Goal: Information Seeking & Learning: Understand process/instructions

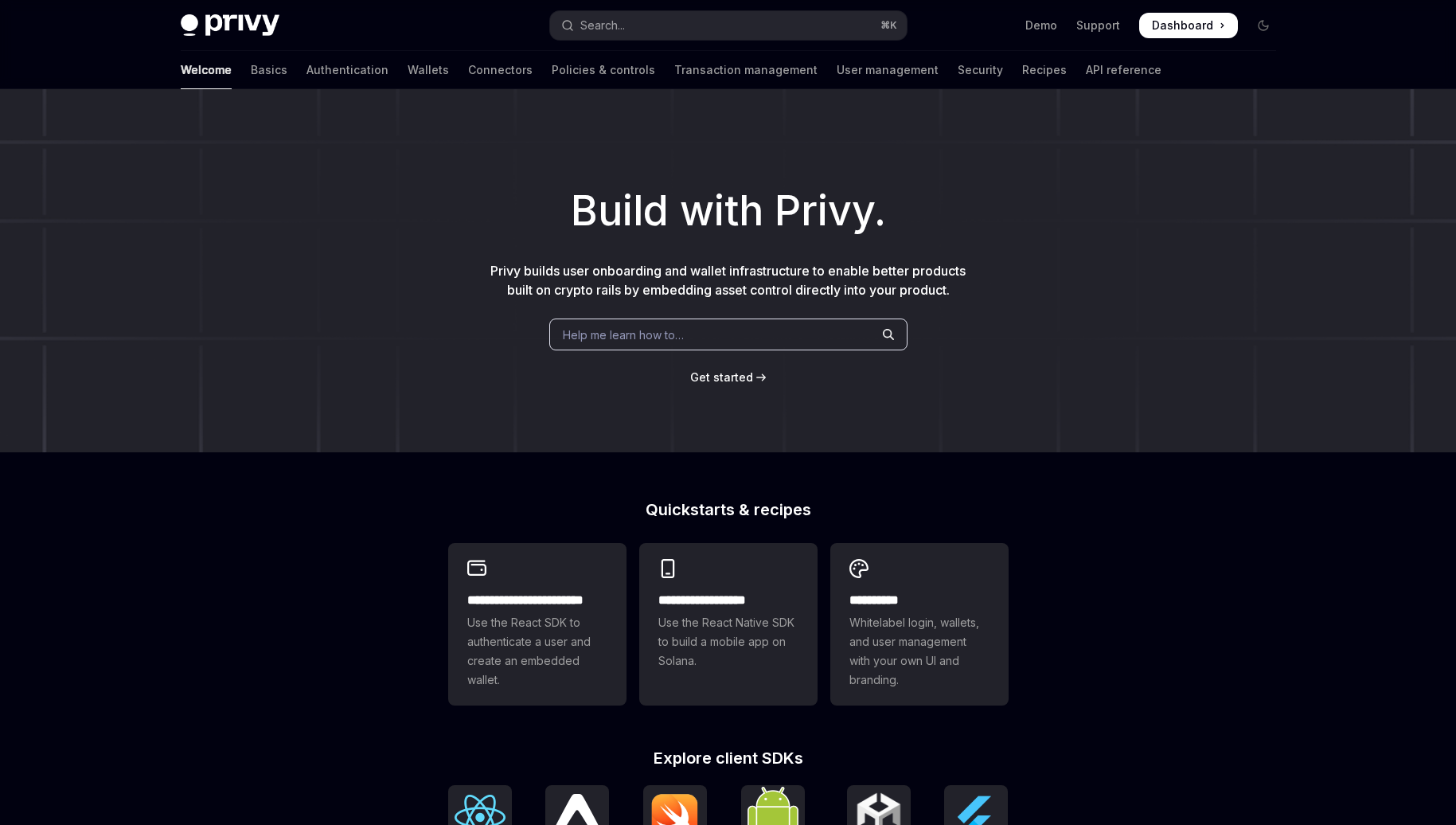
type textarea "*"
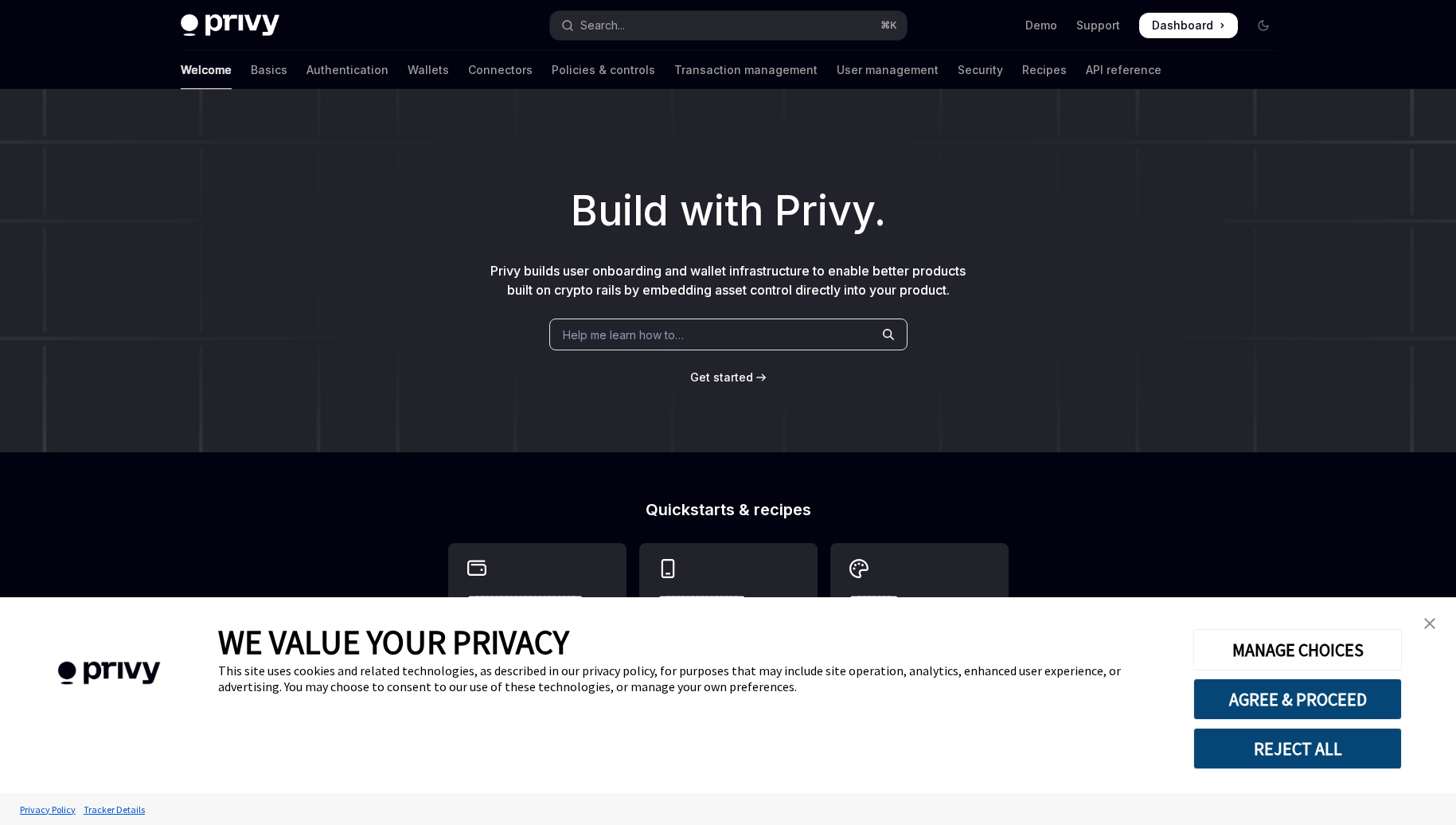
click at [1429, 620] on img "close banner" at bounding box center [1430, 624] width 11 height 11
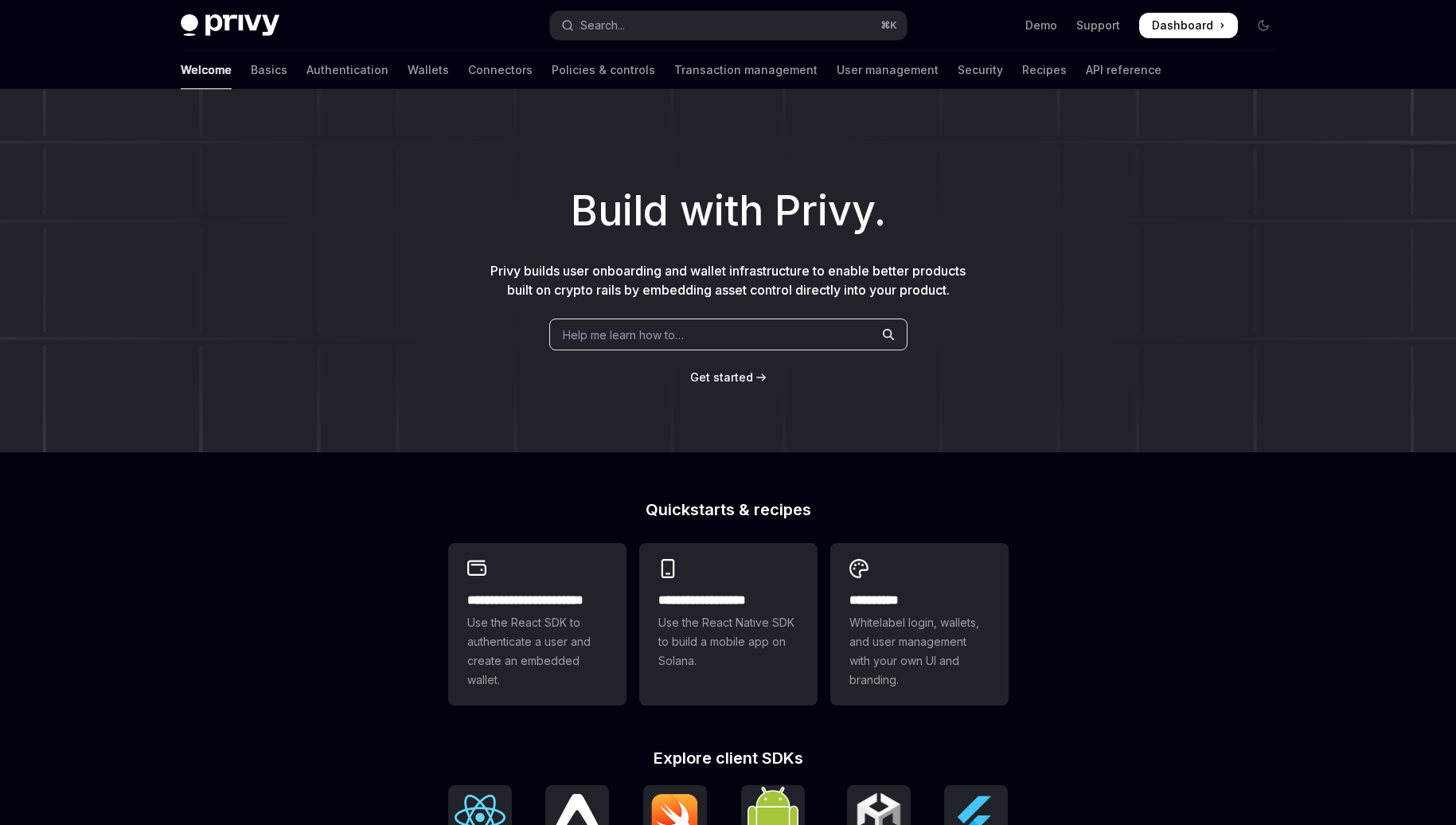
scroll to position [441, 0]
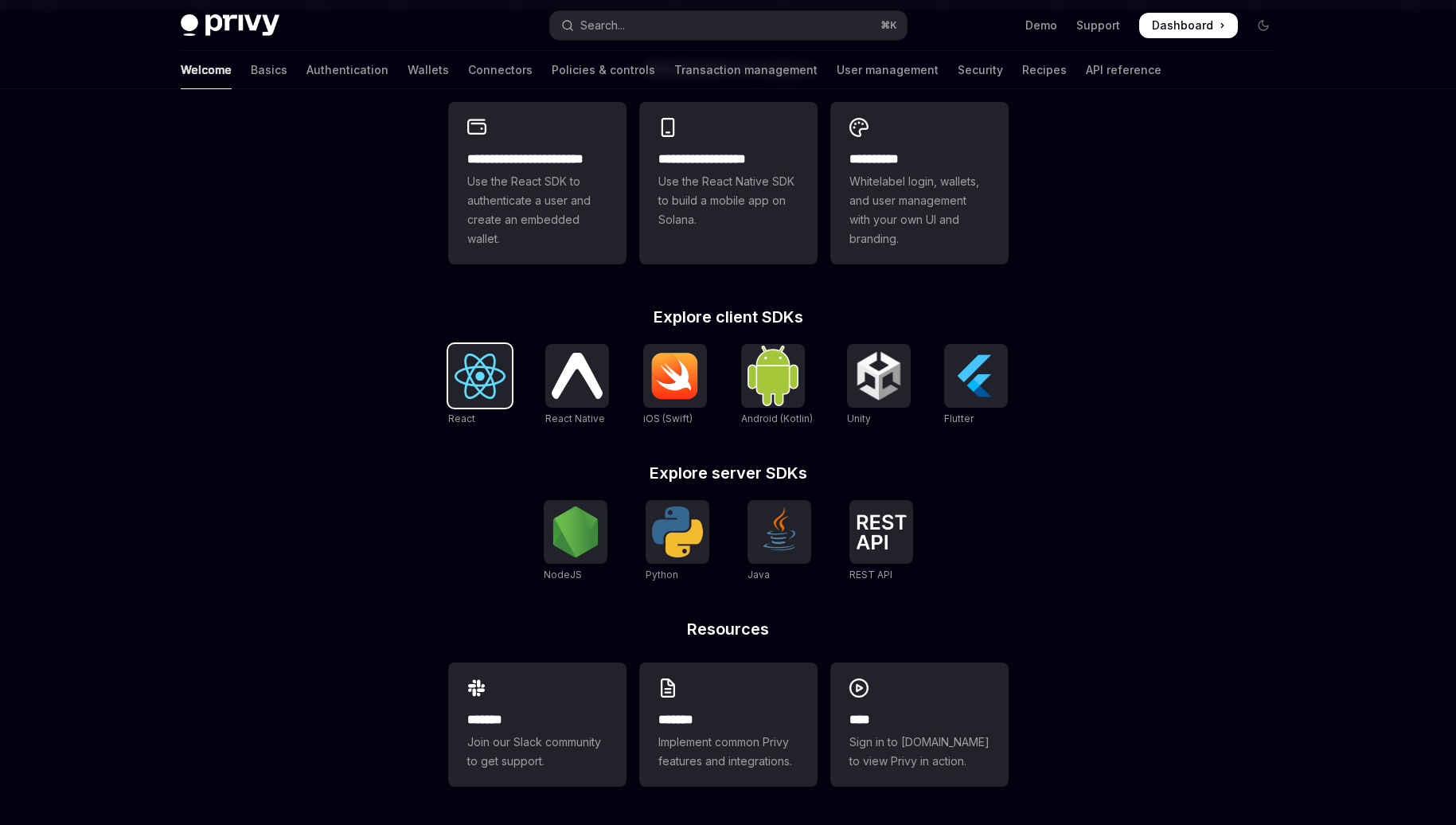
click at [451, 403] on div at bounding box center [480, 376] width 64 height 64
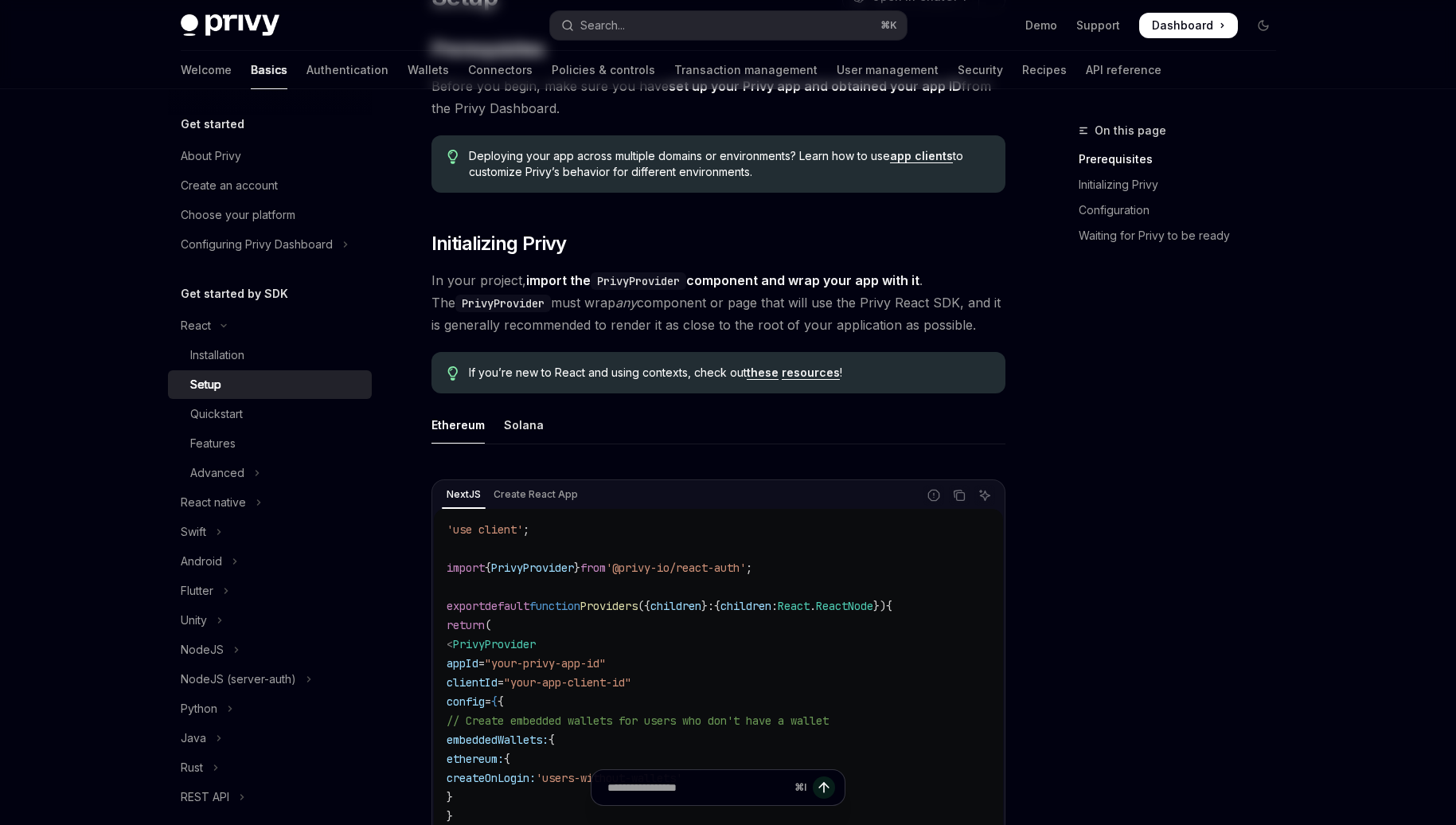
scroll to position [170, 0]
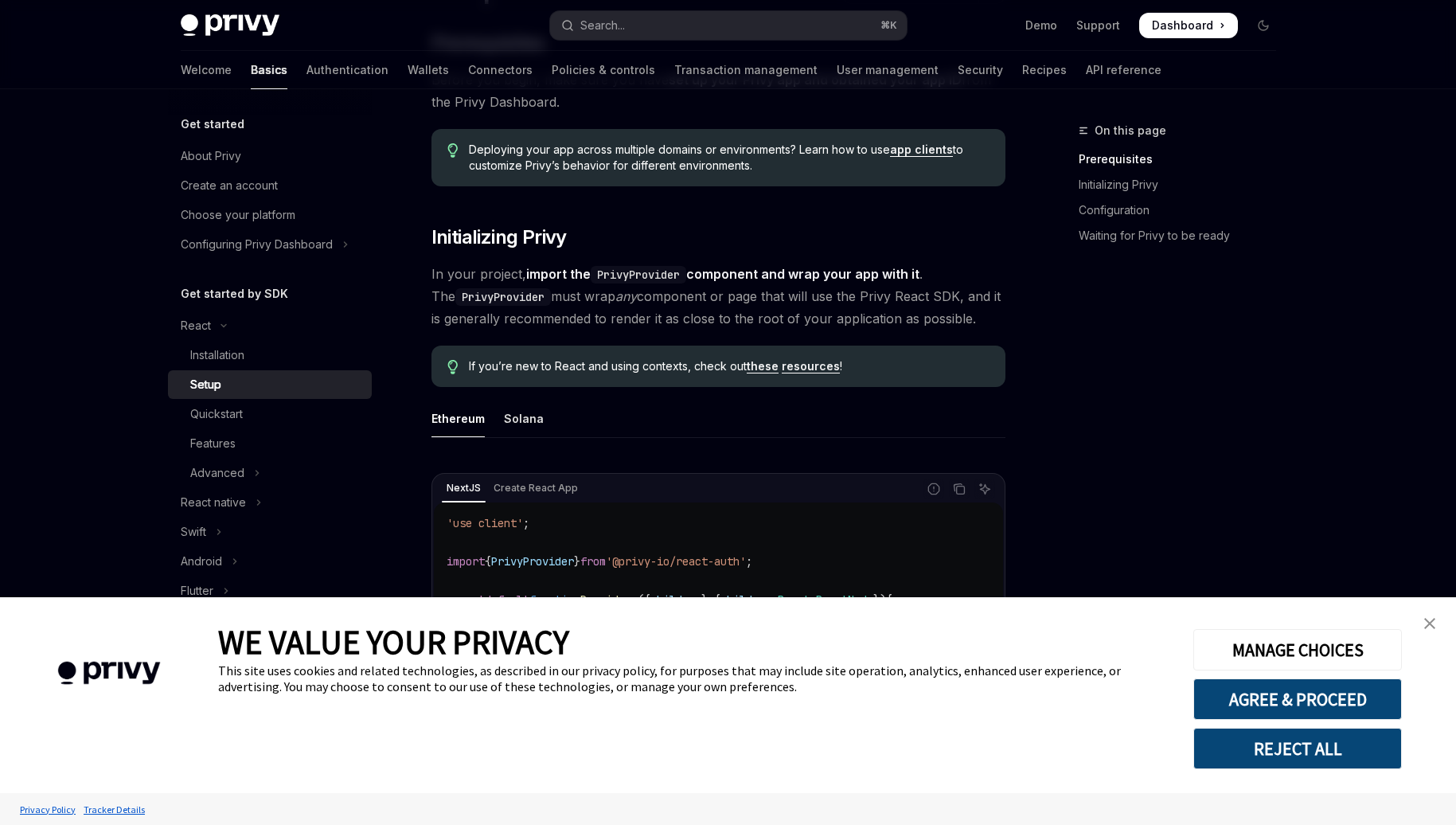
click at [1433, 622] on img "close banner" at bounding box center [1430, 624] width 11 height 11
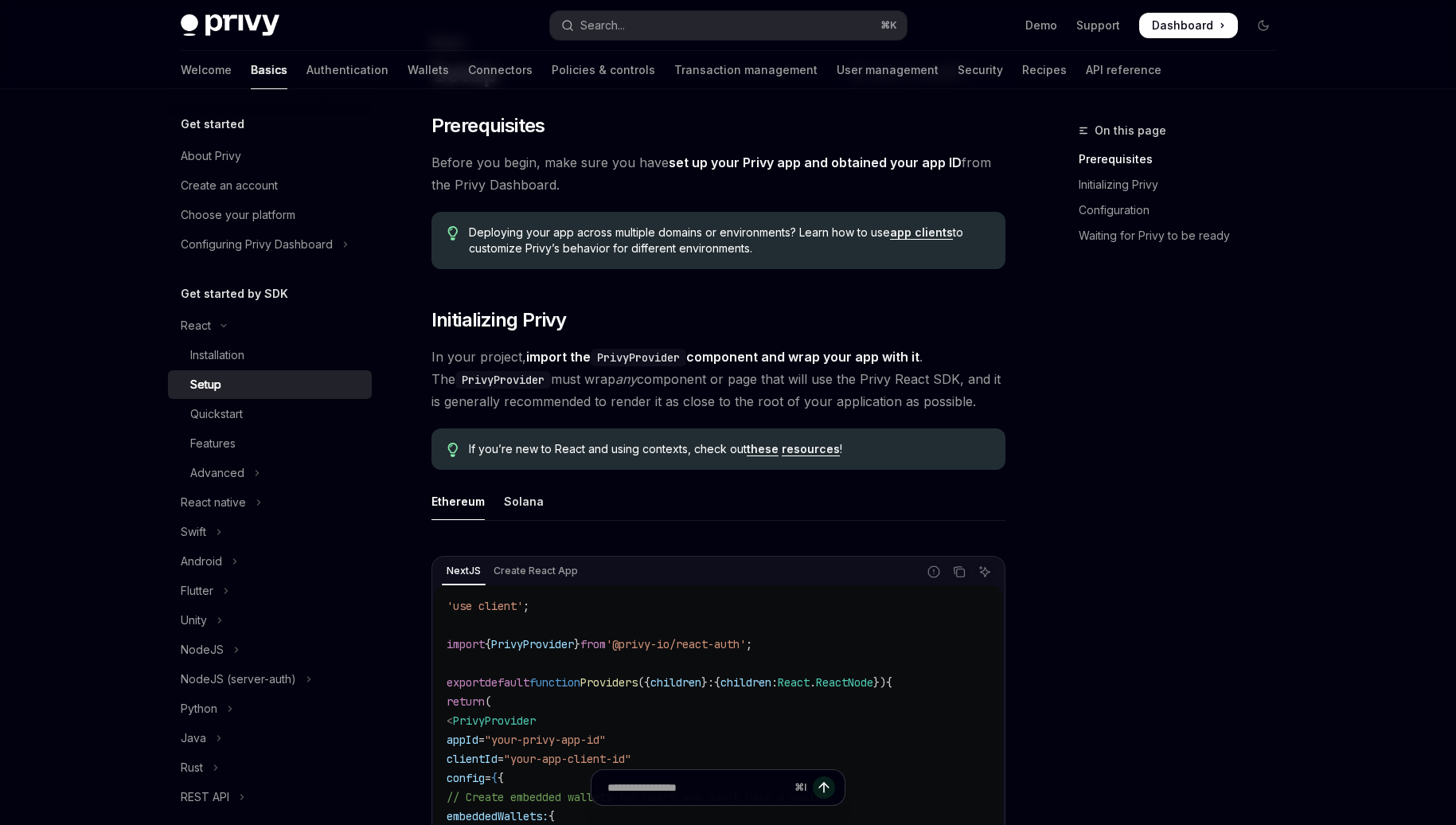
scroll to position [0, 0]
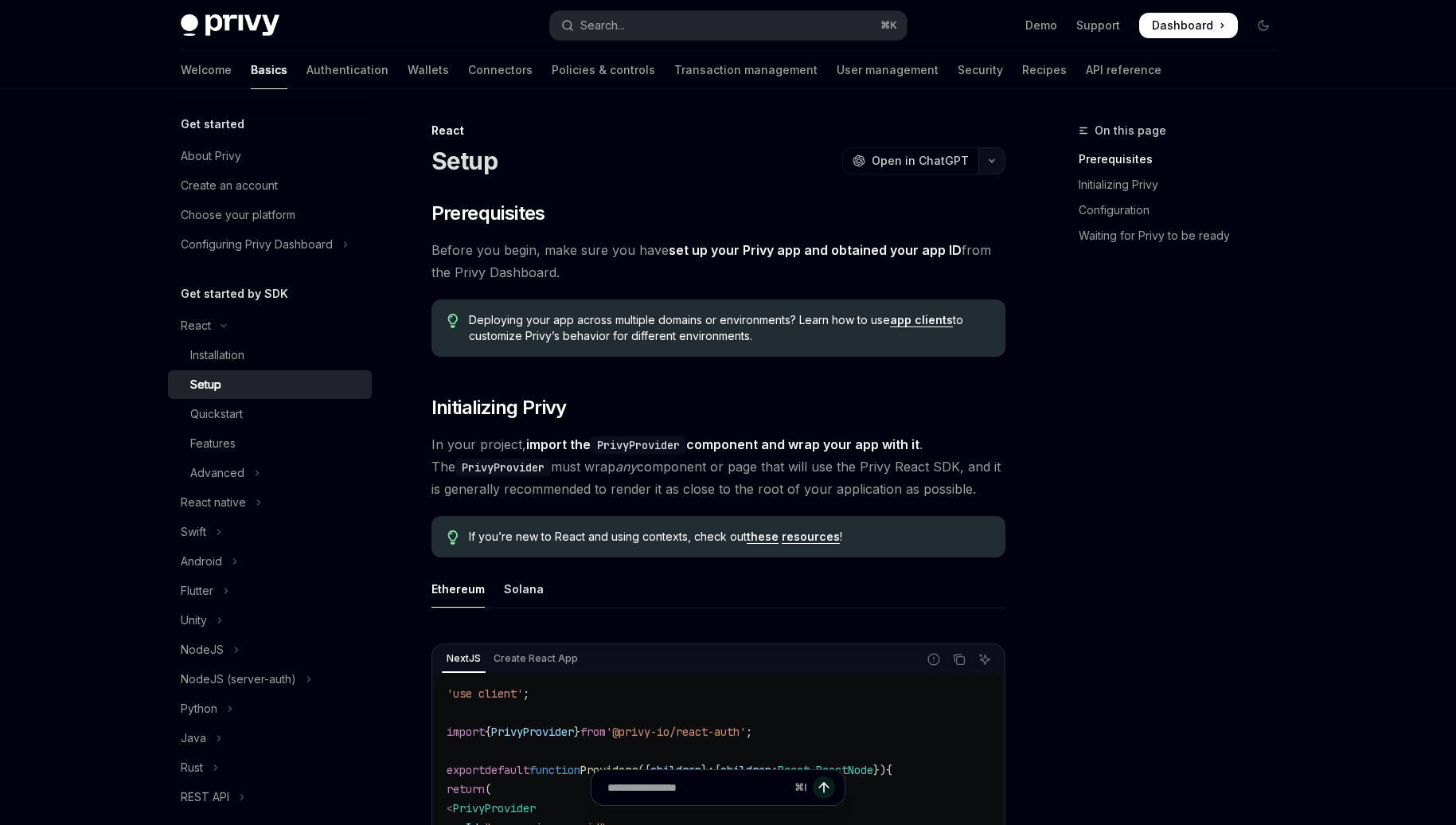
click at [986, 162] on icon "button" at bounding box center [992, 160] width 19 height 7
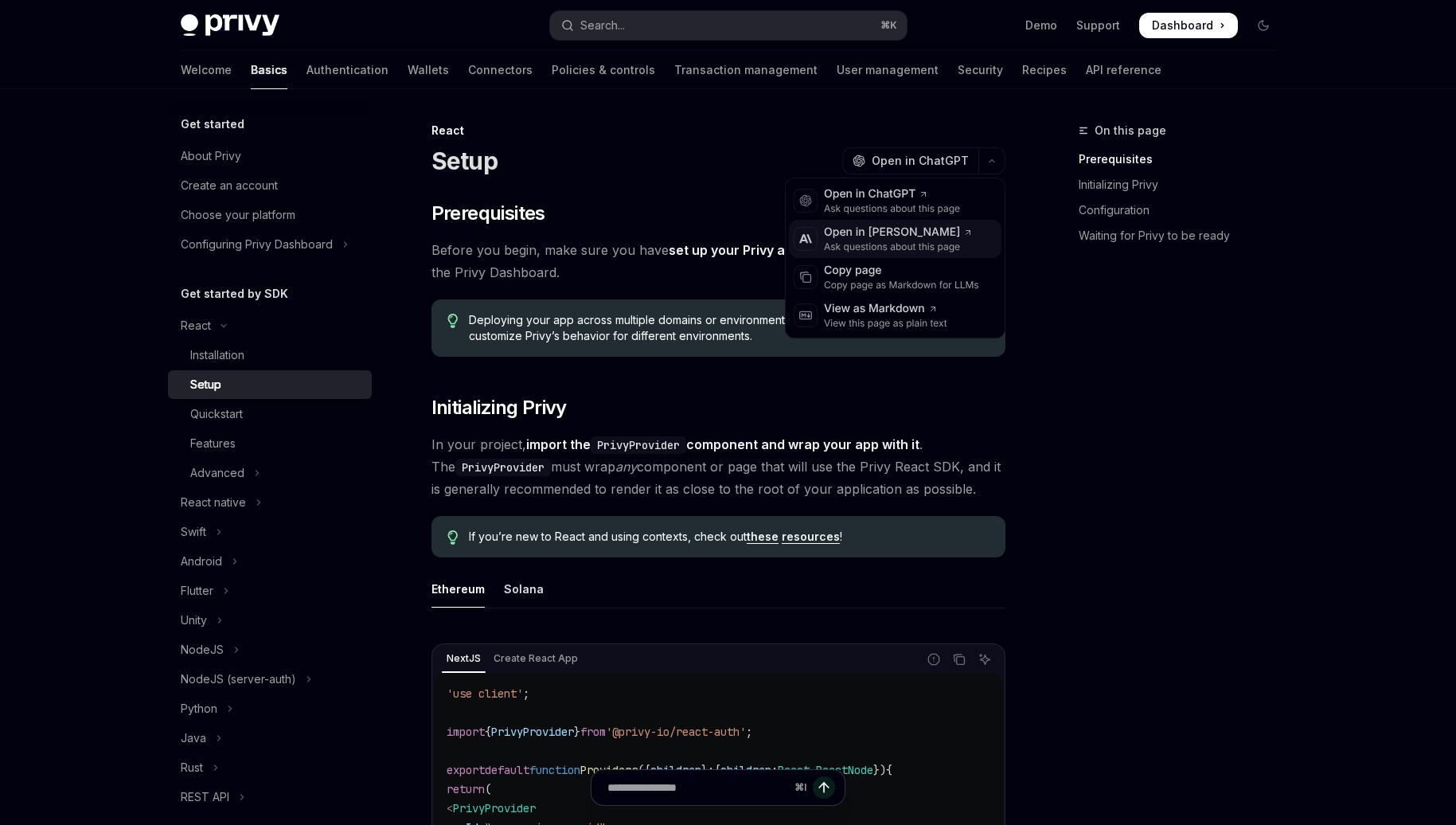
click at [949, 245] on div "Ask questions about this page" at bounding box center [898, 247] width 149 height 13
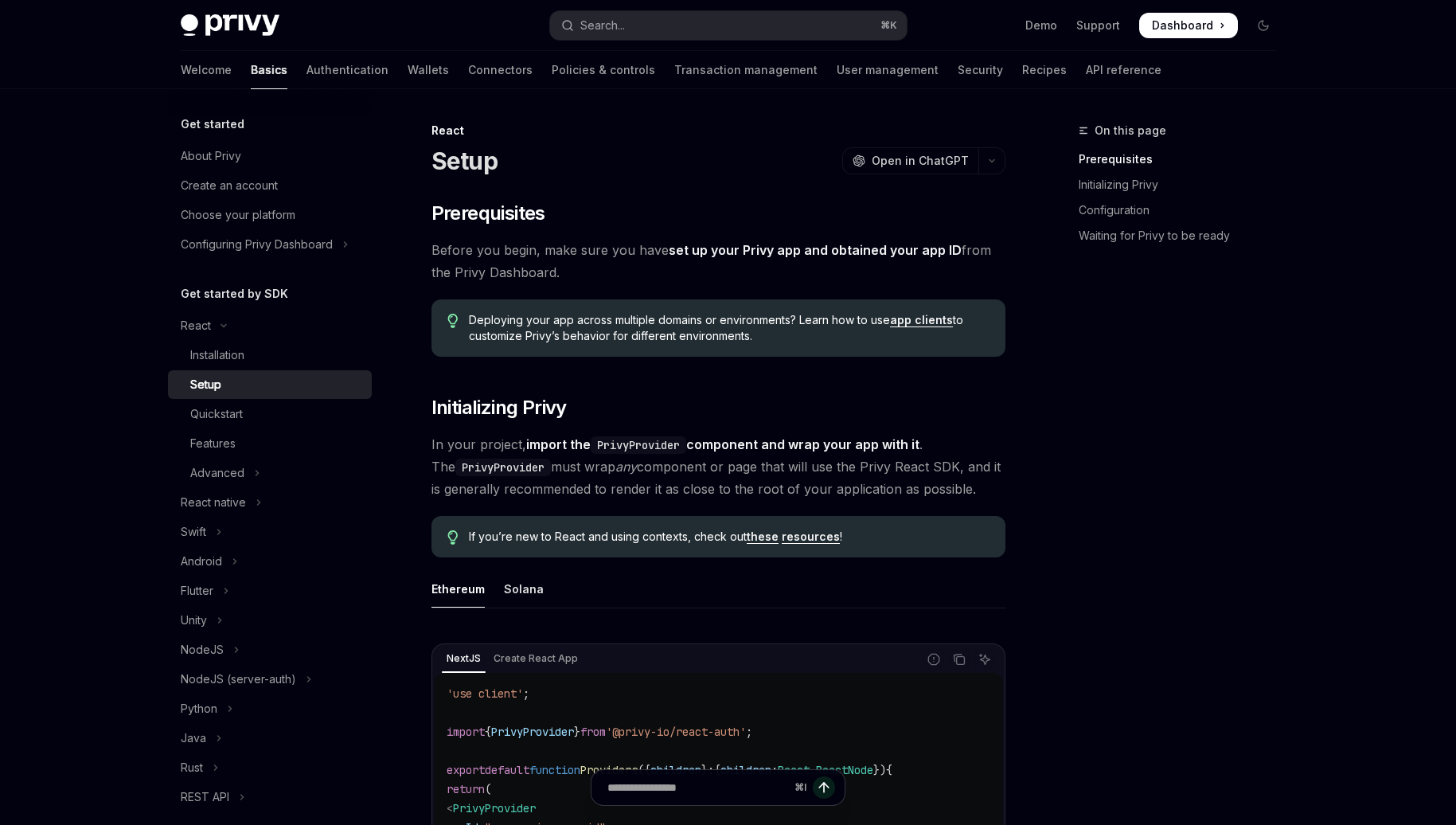
scroll to position [9, 0]
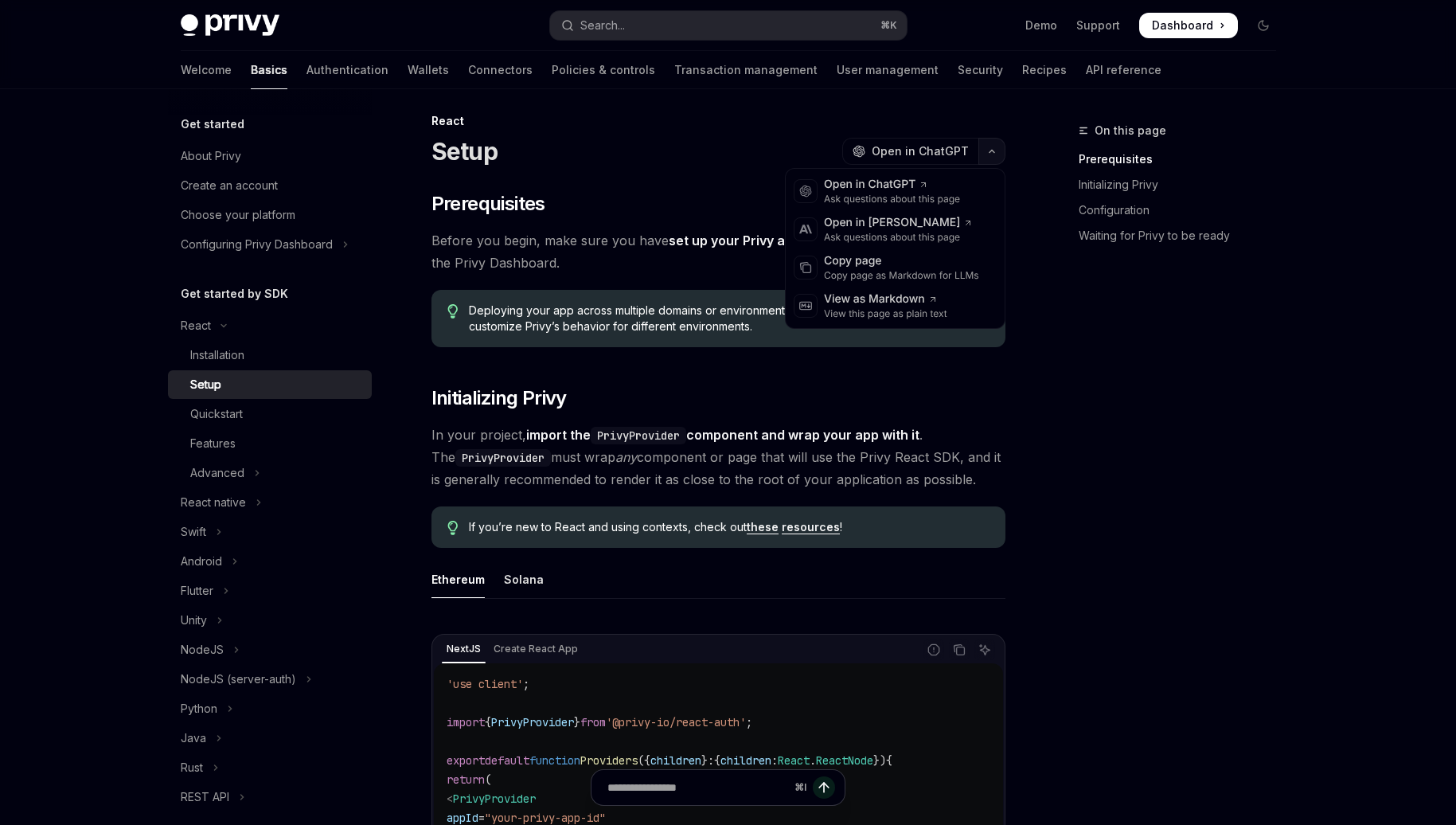
click at [989, 147] on button "button" at bounding box center [992, 151] width 27 height 27
click at [1133, 384] on div "On this page Prerequisites Initializing Privy Configuration Waiting for Privy t…" at bounding box center [1168, 473] width 242 height 704
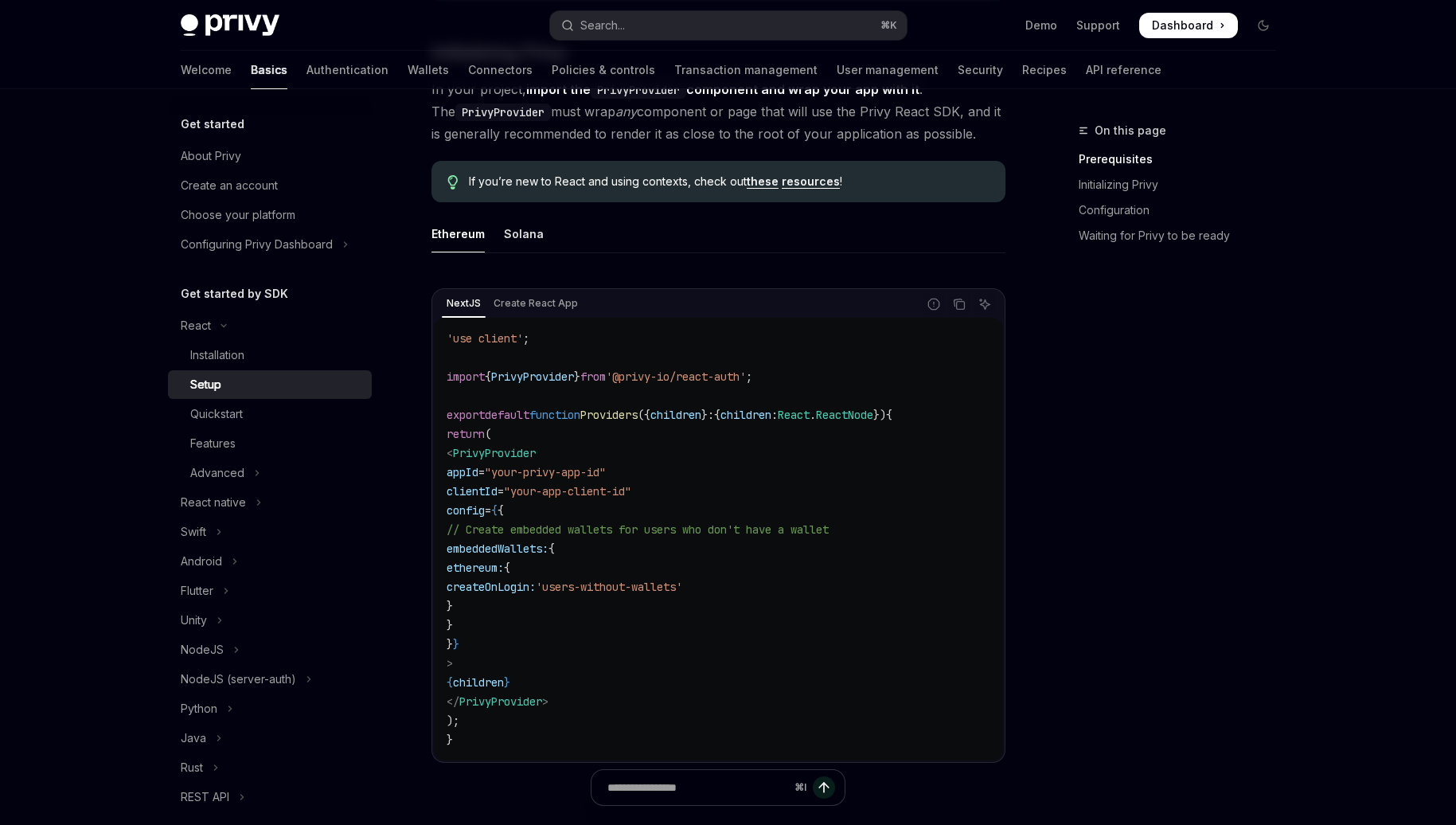
scroll to position [407, 0]
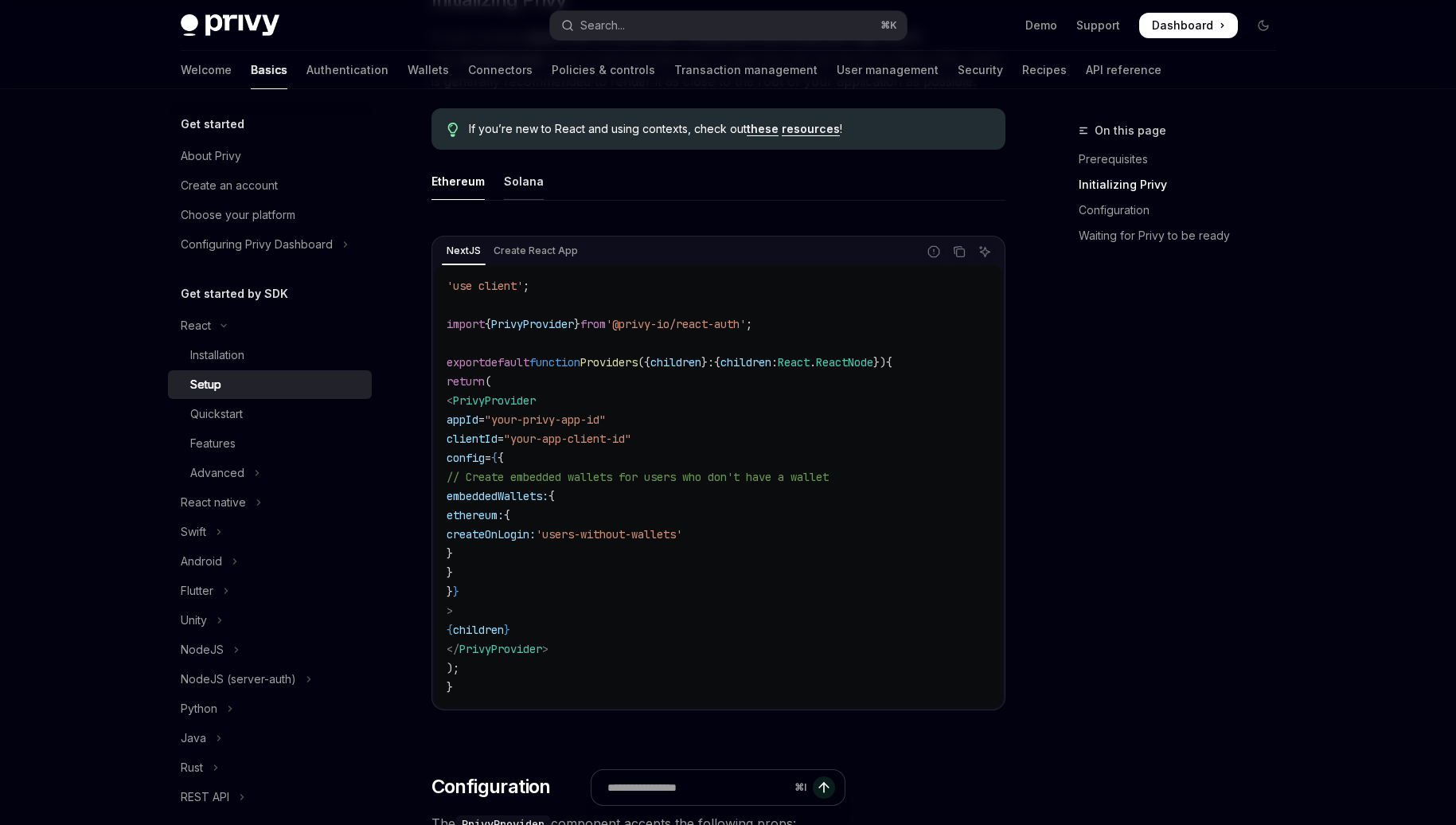
click at [518, 189] on div "Solana" at bounding box center [523, 181] width 40 height 37
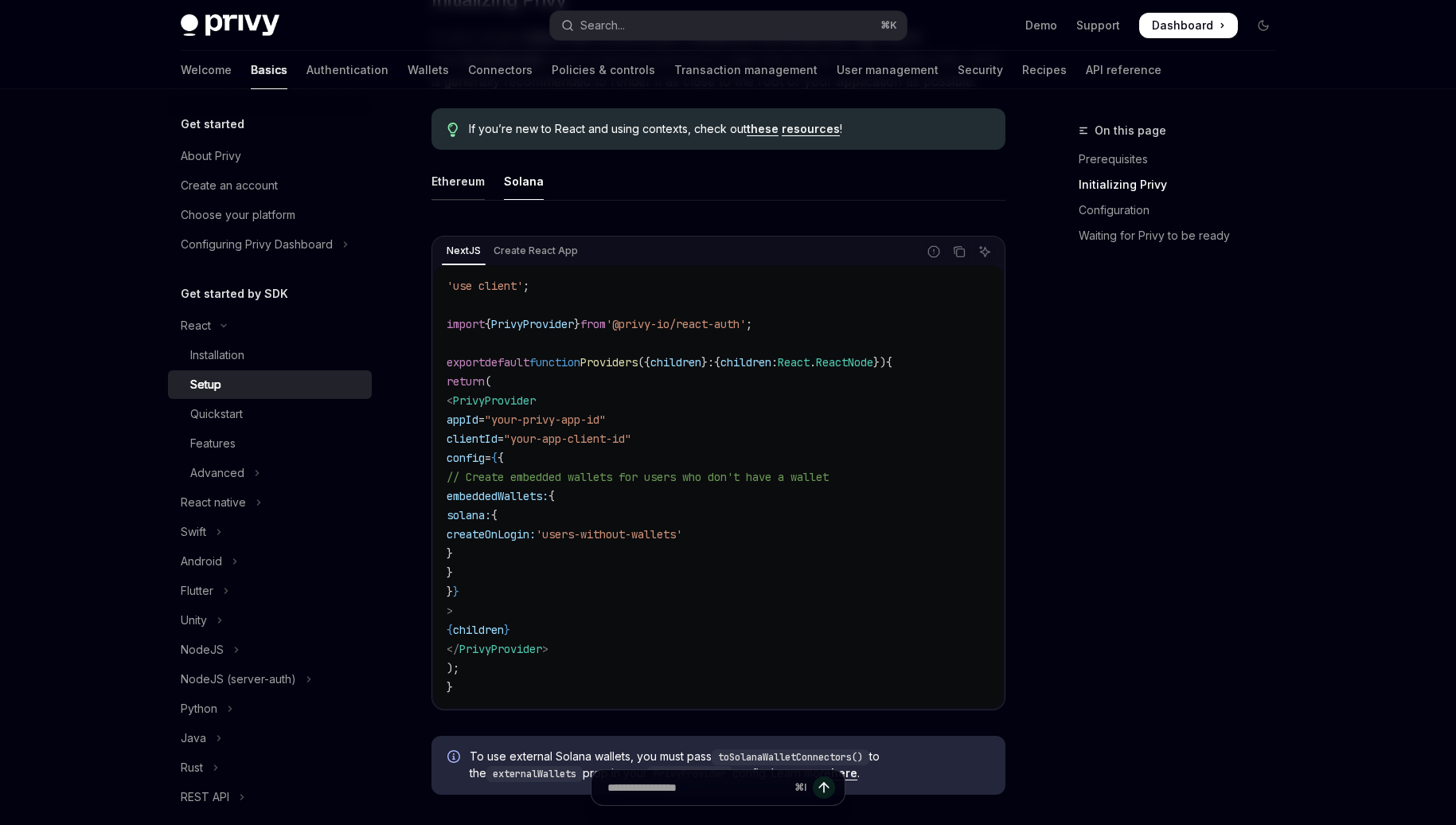
click at [455, 189] on div "Ethereum" at bounding box center [458, 181] width 53 height 37
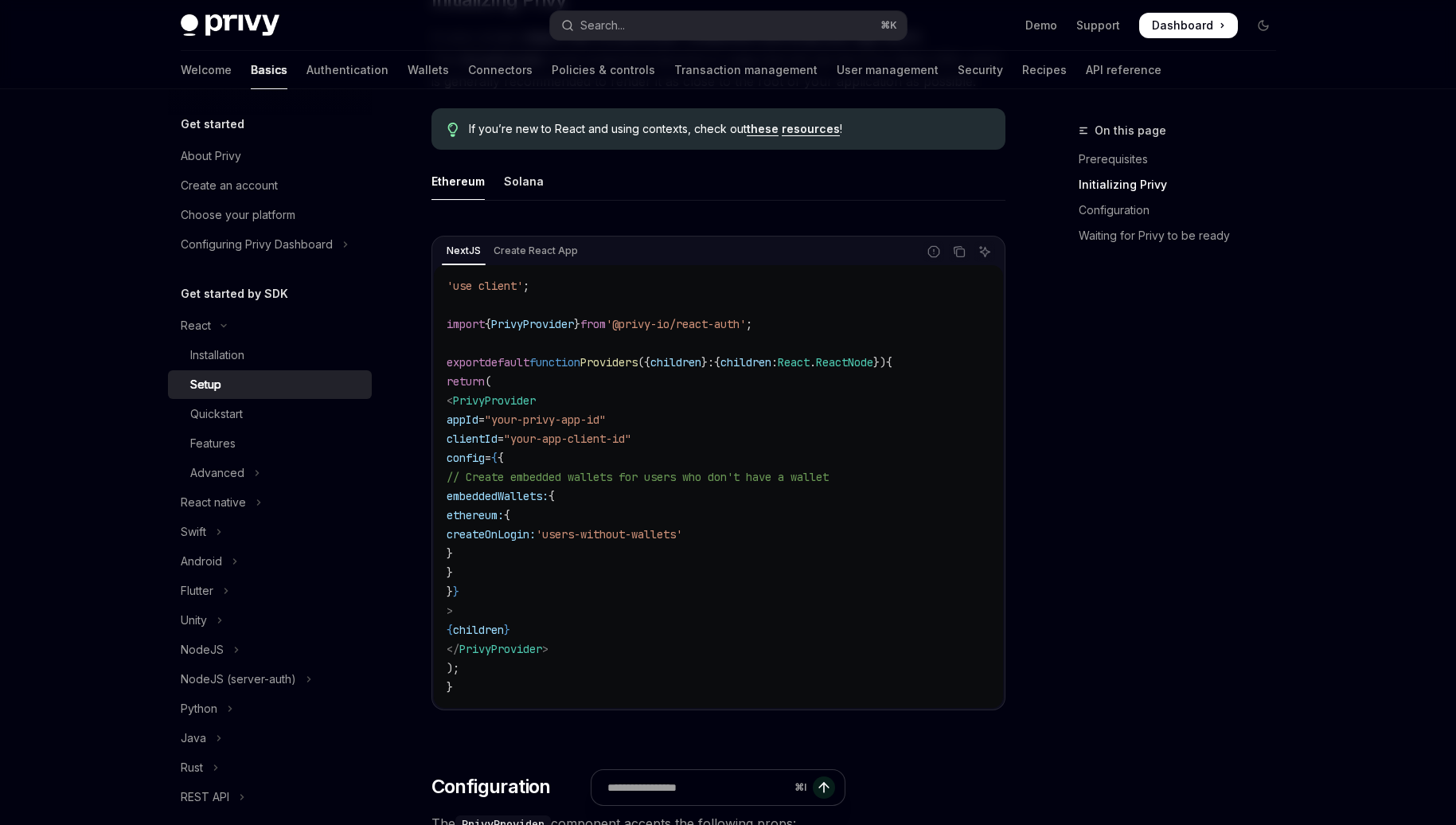
click at [522, 234] on div "NextJS Create React App Report incorrect code Copy Ask AI 'use client' ; import…" at bounding box center [718, 478] width 574 height 516
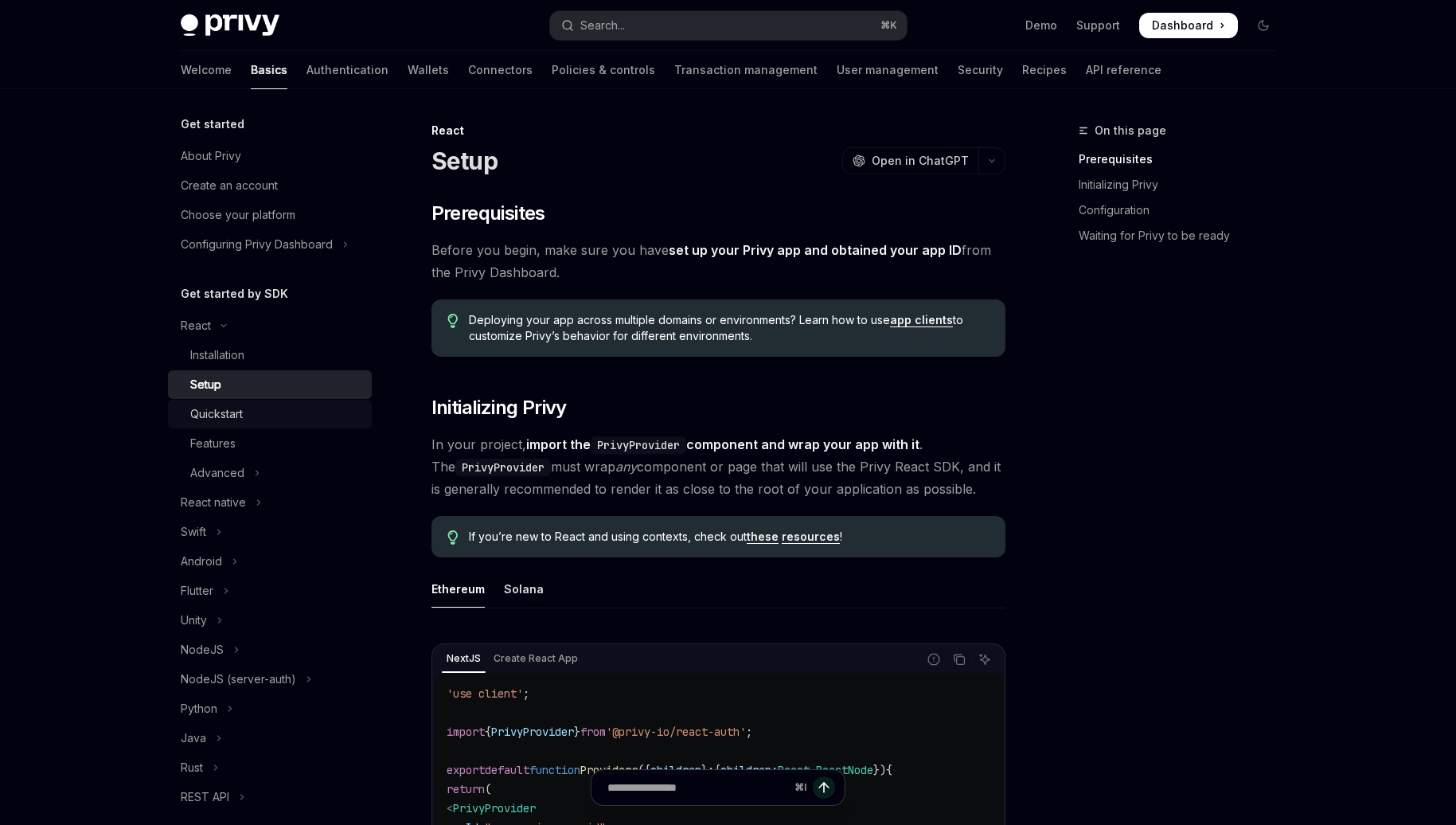
click at [253, 424] on link "Quickstart" at bounding box center [270, 414] width 204 height 29
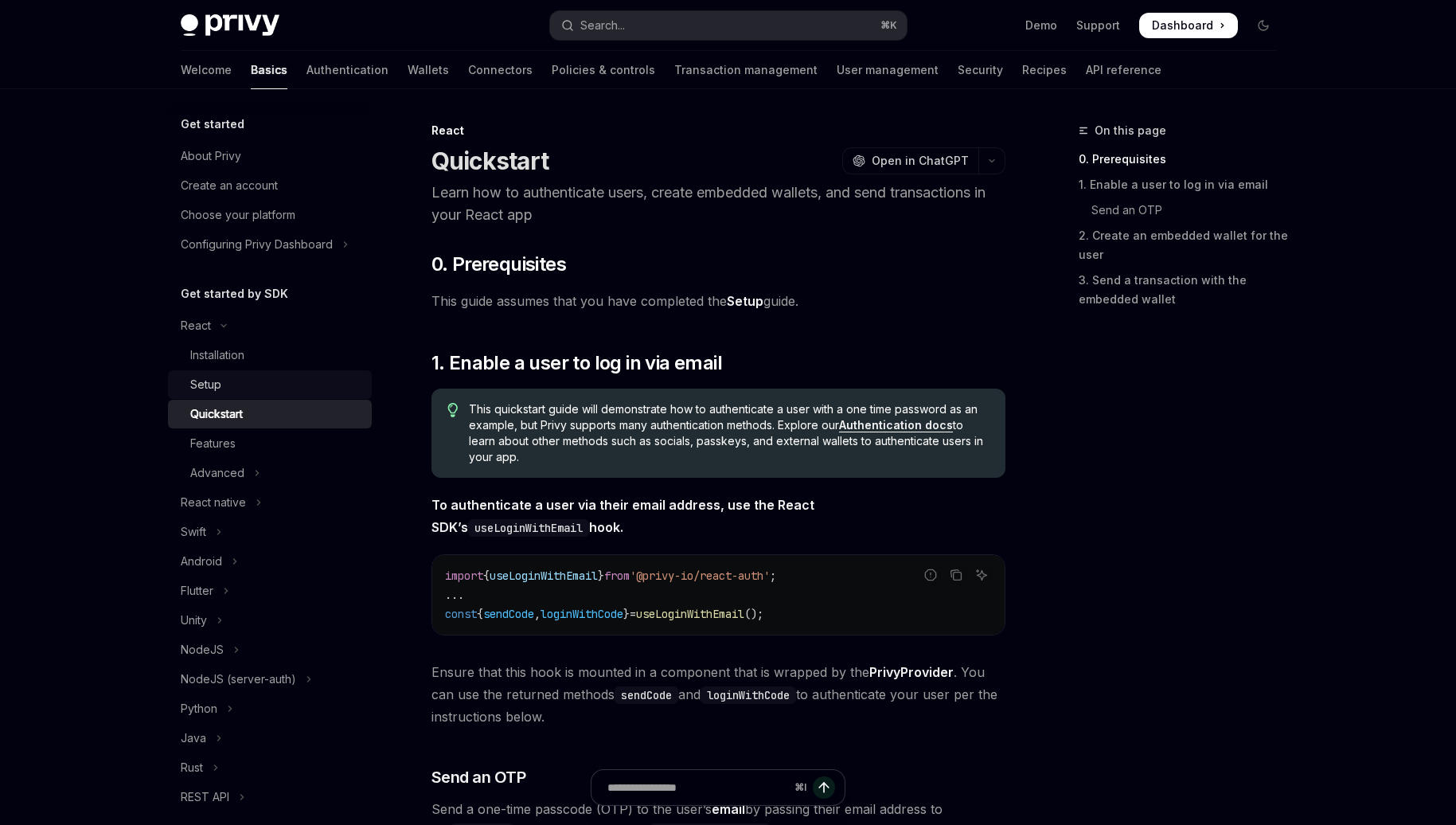
click at [265, 387] on div "Setup" at bounding box center [276, 384] width 172 height 19
type textarea "*"
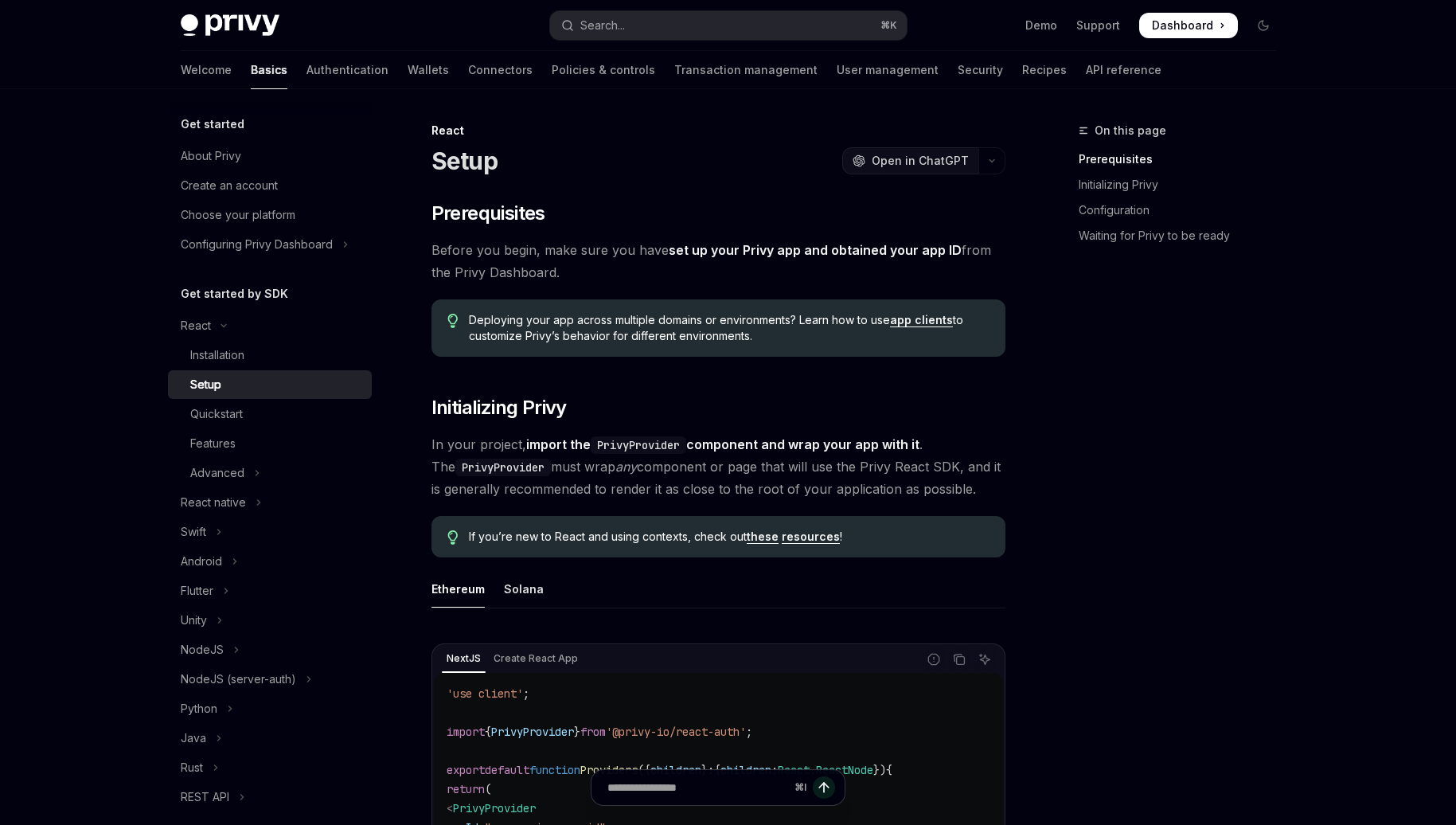
click at [961, 161] on span "Open in ChatGPT" at bounding box center [920, 160] width 97 height 16
click at [276, 359] on div "Installation" at bounding box center [276, 355] width 172 height 19
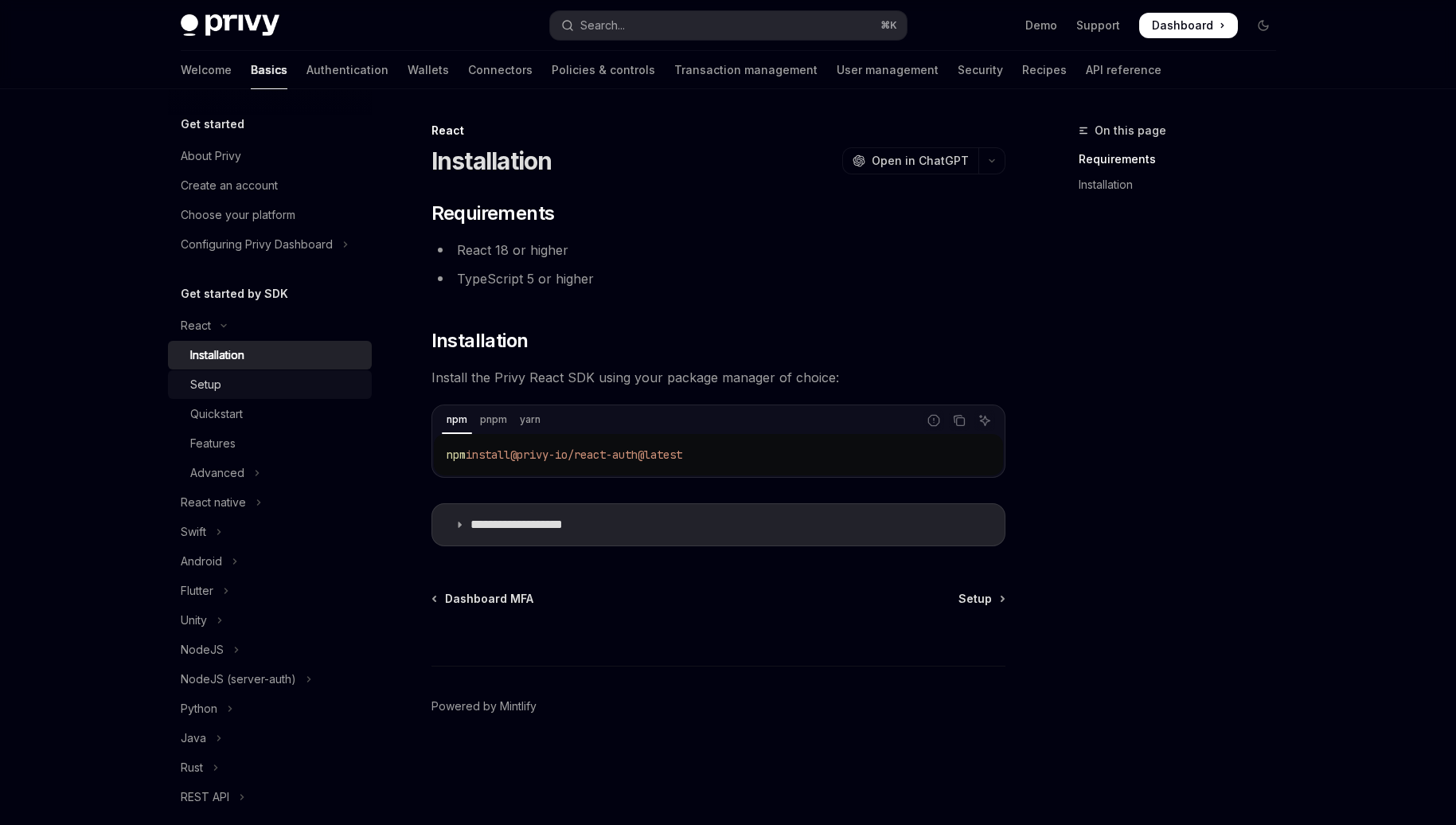
click at [307, 388] on div "Setup" at bounding box center [276, 384] width 172 height 19
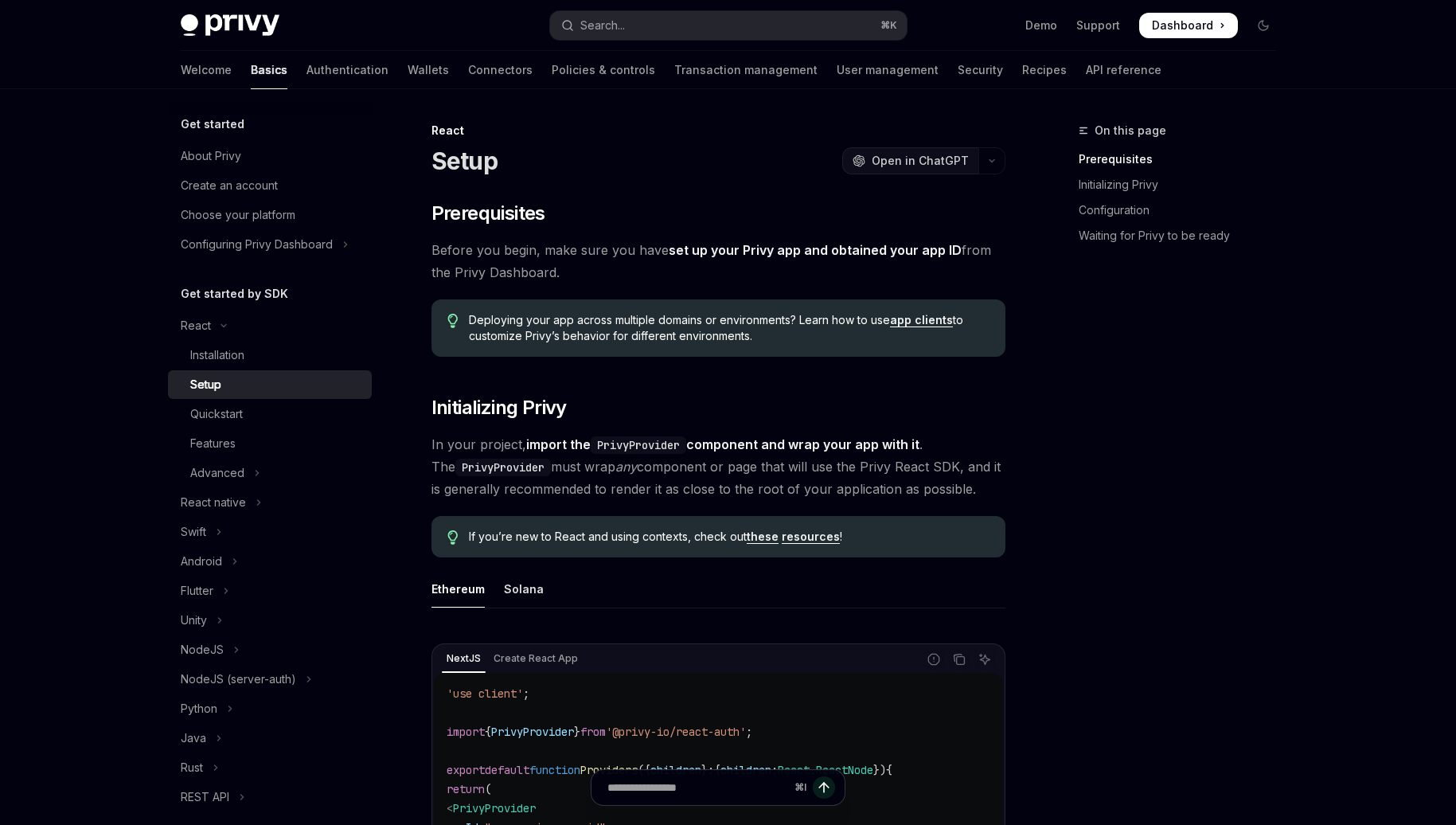
click at [954, 161] on span "Open in ChatGPT" at bounding box center [920, 160] width 97 height 16
type textarea "*"
